Goal: Complete application form

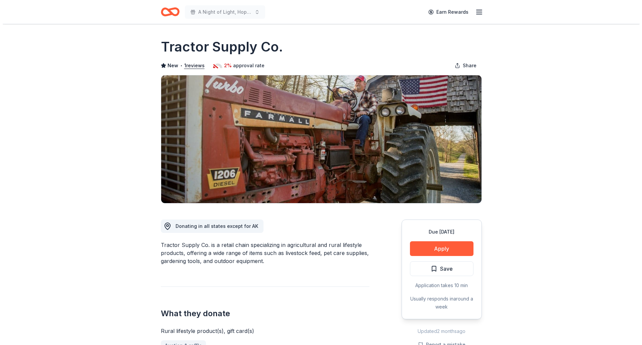
scroll to position [100, 0]
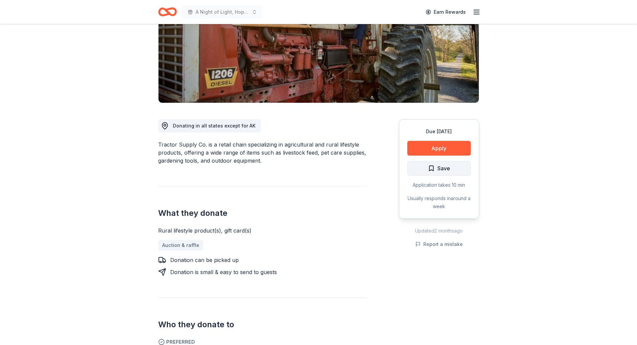
click at [429, 168] on span "Save" at bounding box center [439, 168] width 22 height 9
click at [429, 168] on html "A Night of Light, Hope, and Legacy Gala 2026 Earn Rewards Due in 190 days Share…" at bounding box center [318, 72] width 637 height 345
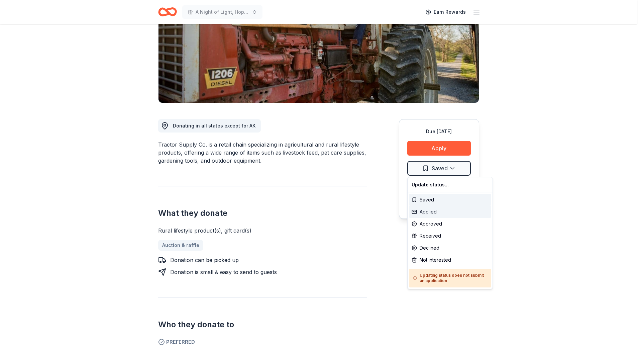
click at [428, 213] on div "Applied" at bounding box center [450, 212] width 82 height 12
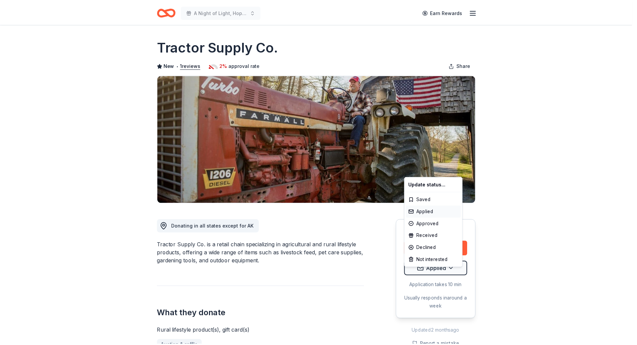
scroll to position [0, 0]
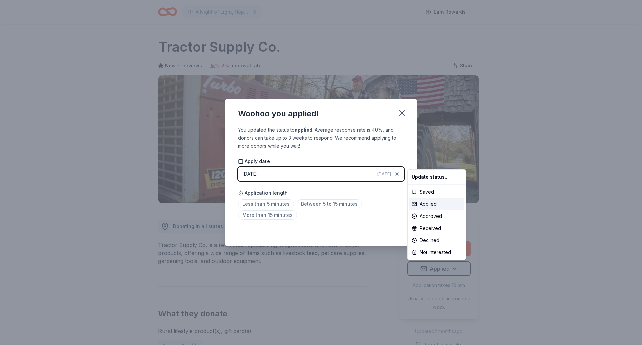
click at [405, 111] on html "A Night of Light, Hope, and Legacy Gala 2026 Earn Rewards Due in 190 days Share…" at bounding box center [321, 172] width 642 height 345
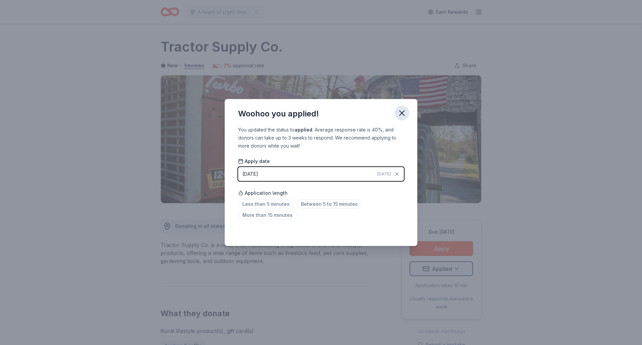
click at [400, 119] on button "button" at bounding box center [401, 113] width 15 height 15
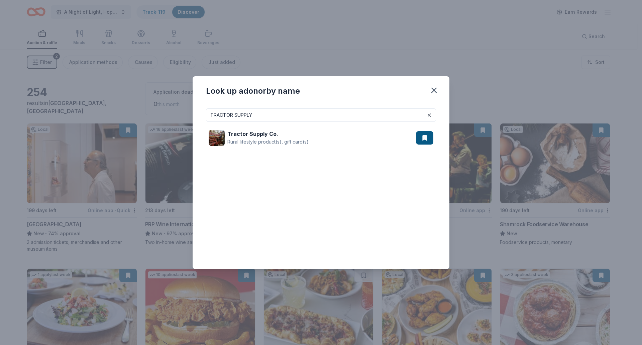
drag, startPoint x: 263, startPoint y: 116, endPoint x: 166, endPoint y: 110, distance: 96.7
click at [166, 110] on div "Look up a donor by name TRACTOR SUPPLY Tractor Supply Co . Rural lifestyle prod…" at bounding box center [321, 172] width 642 height 345
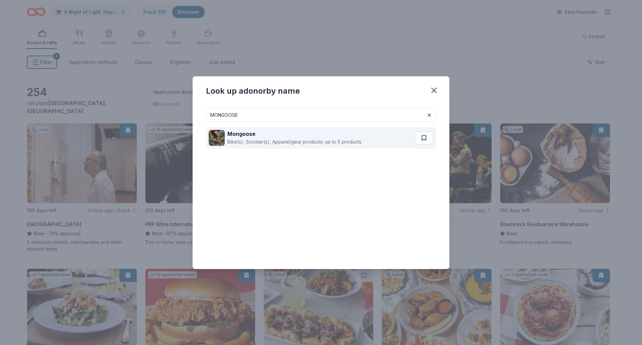
click at [245, 144] on div "Bike(s), Scooter(s), Apparel/gear products; up to 5 products" at bounding box center [294, 142] width 134 height 8
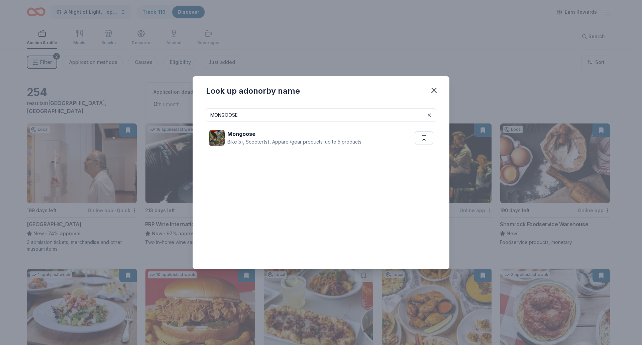
drag, startPoint x: 264, startPoint y: 116, endPoint x: 173, endPoint y: 115, distance: 90.9
click at [173, 115] on div "Look up a donor by name MONGOOSE Mongoose Bike(s), Scooter(s), Apparel/gear pro…" at bounding box center [321, 172] width 642 height 345
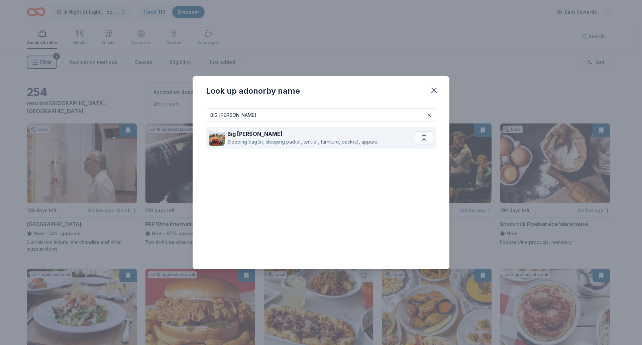
click at [250, 132] on strong "Big Agnes" at bounding box center [254, 133] width 55 height 7
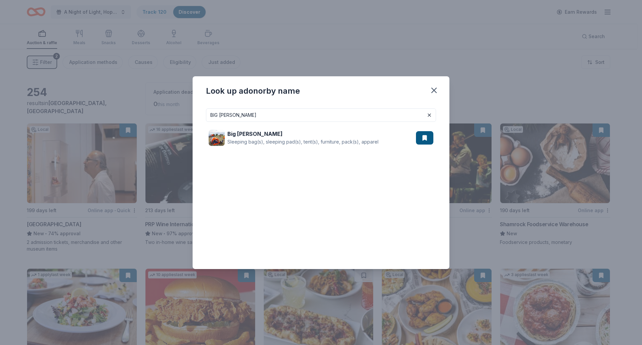
drag, startPoint x: 245, startPoint y: 118, endPoint x: 131, endPoint y: 120, distance: 114.0
click at [131, 120] on div "Look up a donor by name BIG AGNES Big Agnes Sleeping bag(s), sleeping pad(s), t…" at bounding box center [321, 172] width 642 height 345
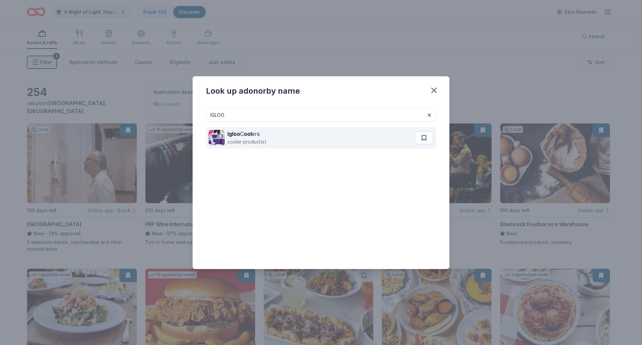
click at [250, 133] on strong "ool" at bounding box center [248, 133] width 8 height 7
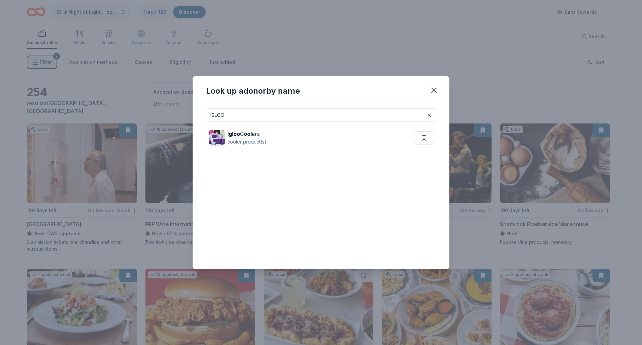
drag, startPoint x: 235, startPoint y: 117, endPoint x: 181, endPoint y: 126, distance: 54.9
click at [181, 126] on div "Look up a donor by name IGLOO Igloo C ool ers cooler product(s)" at bounding box center [321, 172] width 642 height 345
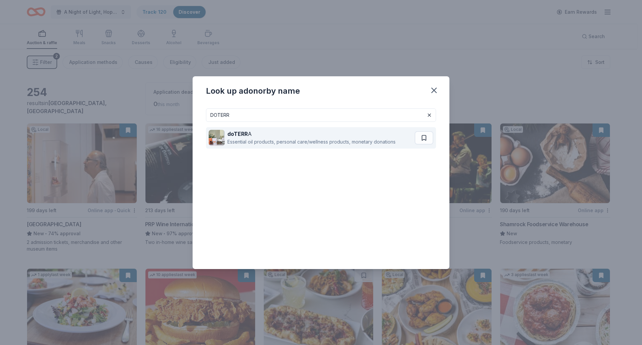
type input "DOTERR"
click at [251, 141] on div "Essential oil products, personal care/wellness products, monetary donations" at bounding box center [311, 142] width 168 height 8
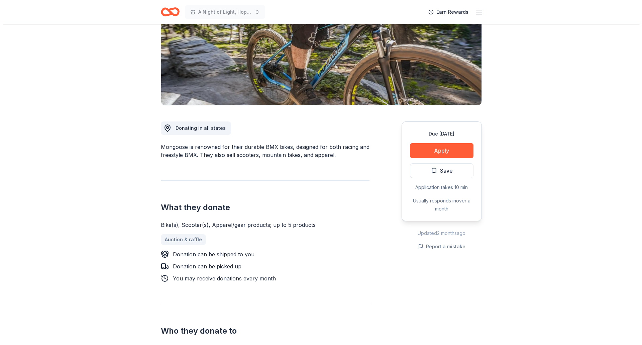
scroll to position [201, 0]
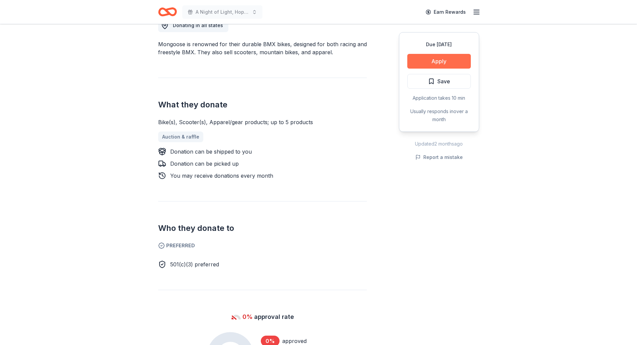
click at [438, 58] on button "Apply" at bounding box center [438, 61] width 63 height 15
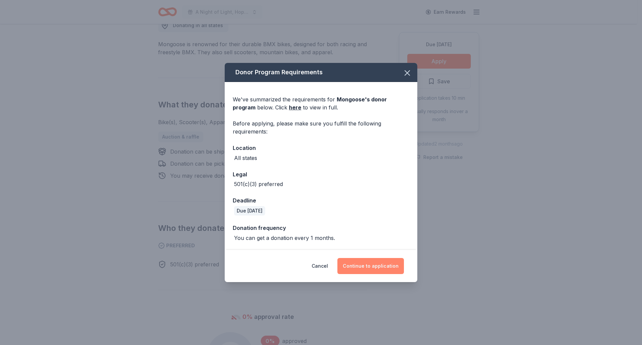
click at [385, 270] on button "Continue to application" at bounding box center [370, 266] width 67 height 16
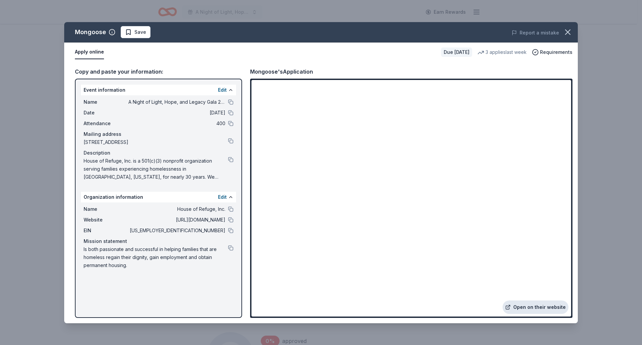
click at [524, 309] on link "Open on their website" at bounding box center [535, 306] width 66 height 13
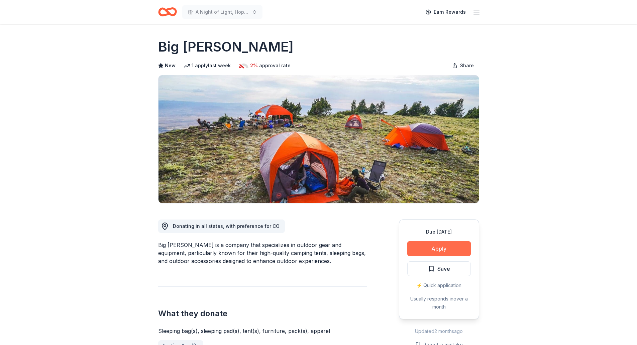
click at [445, 247] on button "Apply" at bounding box center [438, 248] width 63 height 15
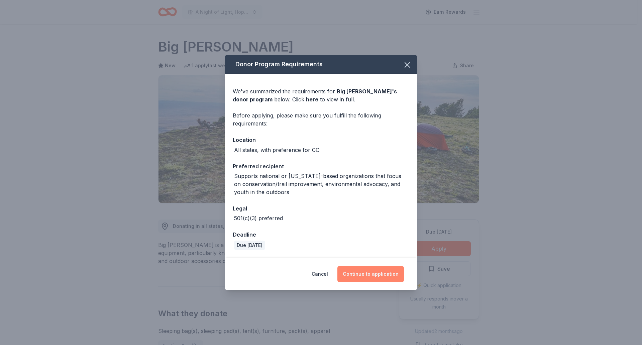
click at [364, 274] on button "Continue to application" at bounding box center [370, 274] width 67 height 16
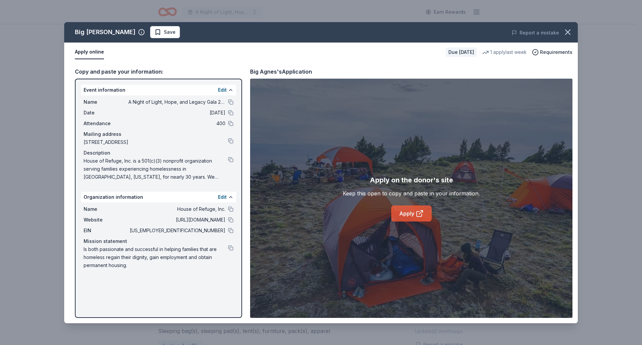
click at [407, 212] on link "Apply" at bounding box center [411, 213] width 40 height 16
click at [570, 31] on icon "button" at bounding box center [567, 31] width 9 height 9
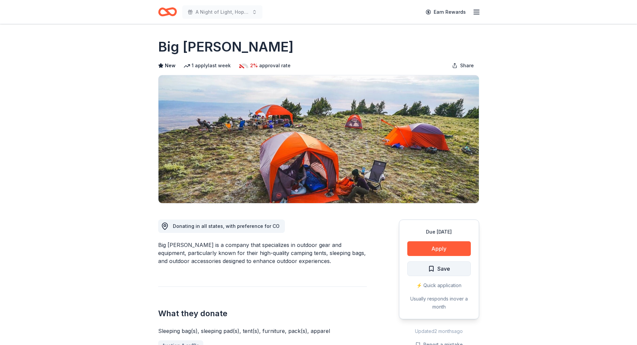
click at [450, 269] on button "Save" at bounding box center [438, 268] width 63 height 15
click at [443, 274] on html "A Night of Light, Hope, and Legacy Gala 2026 Earn Rewards Due in 160 days Share…" at bounding box center [318, 172] width 637 height 345
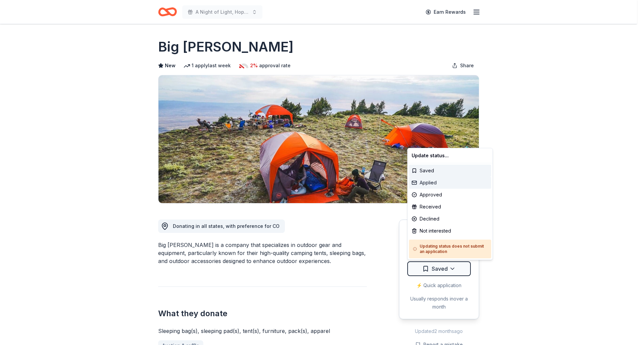
click at [446, 183] on div "Applied" at bounding box center [450, 182] width 82 height 12
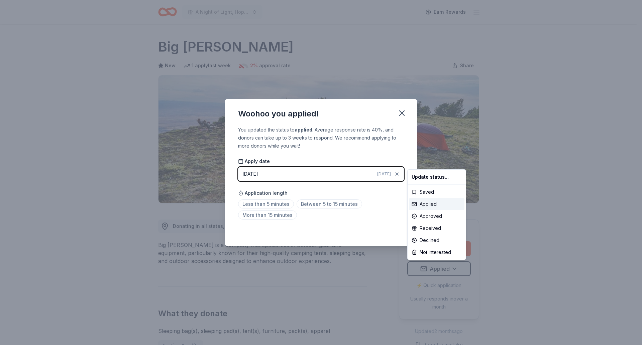
click at [405, 117] on html "A Night of Light, Hope, and Legacy Gala 2026 Earn Rewards Due in 160 days Share…" at bounding box center [321, 172] width 642 height 345
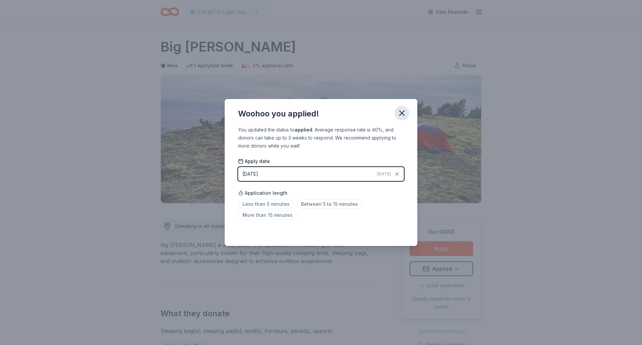
click at [397, 113] on icon "button" at bounding box center [401, 112] width 9 height 9
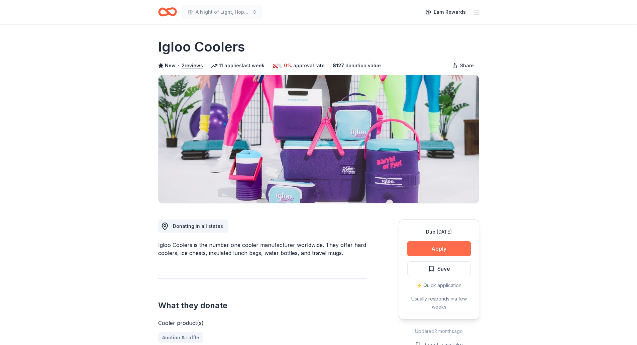
click at [425, 248] on button "Apply" at bounding box center [438, 248] width 63 height 15
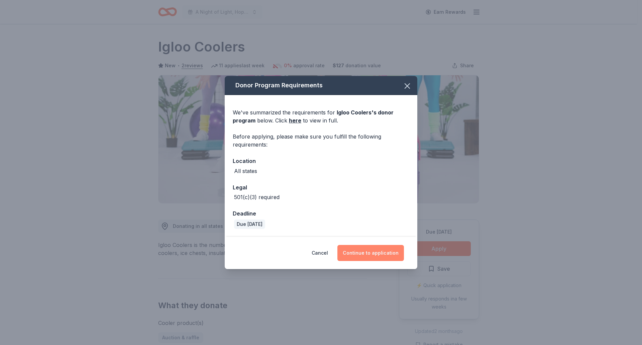
click at [375, 255] on button "Continue to application" at bounding box center [370, 253] width 67 height 16
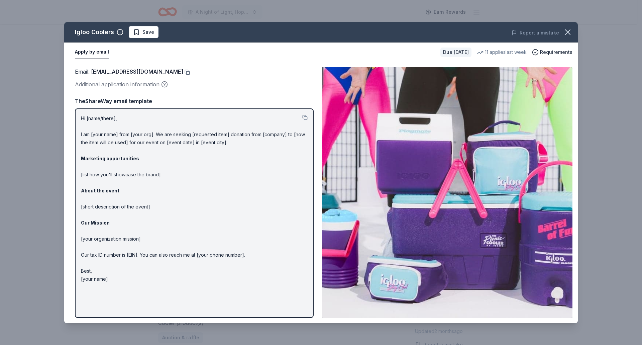
click at [183, 72] on button at bounding box center [186, 72] width 7 height 5
